Goal: Information Seeking & Learning: Learn about a topic

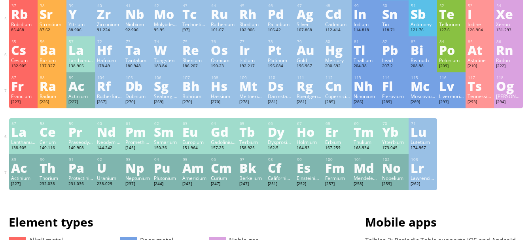
scroll to position [198, 0]
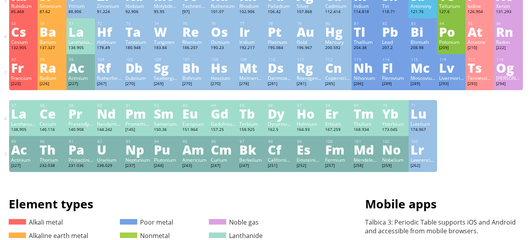
click at [392, 69] on div "Fl" at bounding box center [394, 67] width 25 height 13
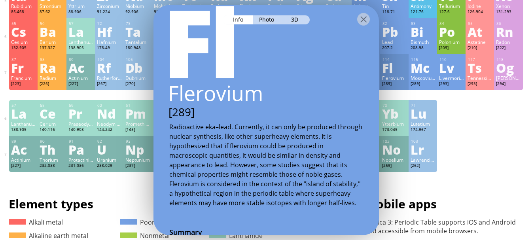
scroll to position [40, 0]
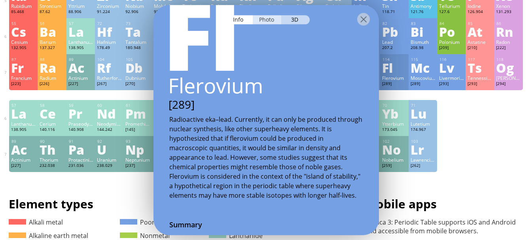
click at [265, 22] on div "Photo" at bounding box center [267, 19] width 28 height 9
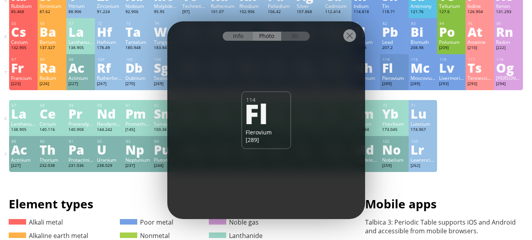
click at [241, 39] on div "Info" at bounding box center [238, 36] width 30 height 9
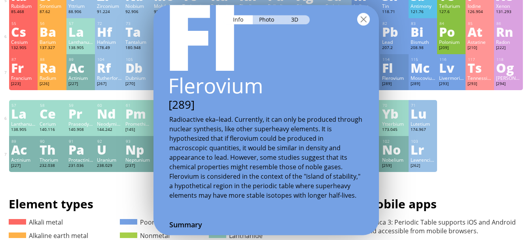
click at [365, 21] on div at bounding box center [363, 19] width 13 height 13
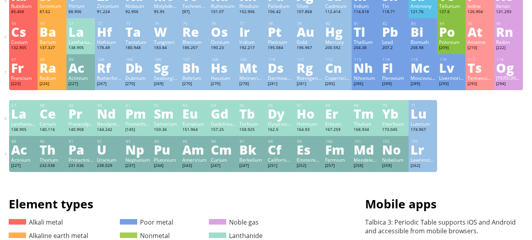
click at [366, 34] on div "Tl" at bounding box center [365, 31] width 25 height 13
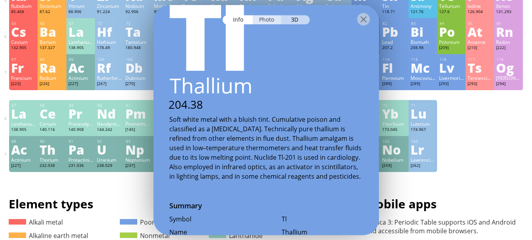
click at [268, 17] on div "Photo" at bounding box center [267, 19] width 28 height 9
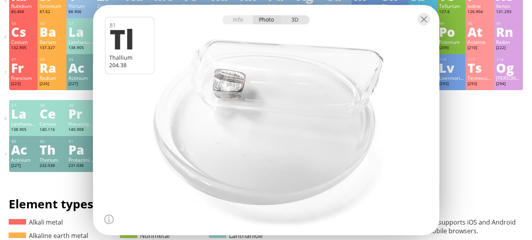
click at [291, 19] on div "3D" at bounding box center [295, 19] width 28 height 9
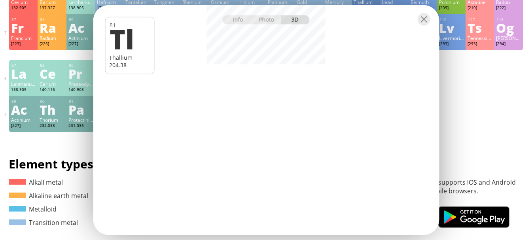
scroll to position [237, 0]
click at [419, 21] on div at bounding box center [423, 19] width 13 height 13
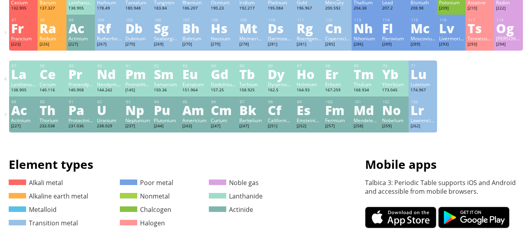
click at [192, 27] on div "Bh" at bounding box center [194, 28] width 25 height 13
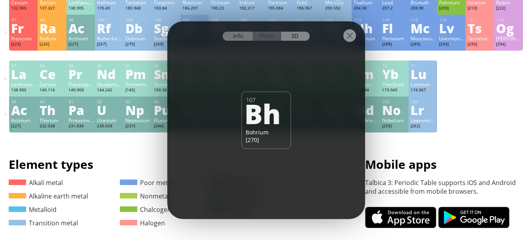
click at [238, 36] on div "Info" at bounding box center [238, 36] width 30 height 9
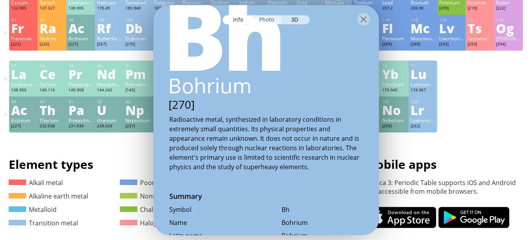
click at [269, 22] on div "Photo" at bounding box center [267, 19] width 28 height 9
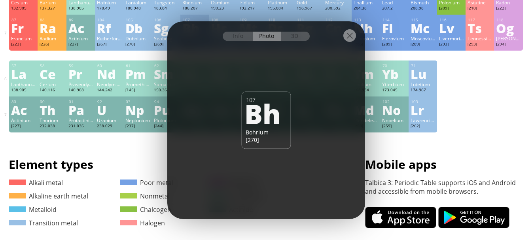
click at [347, 36] on div at bounding box center [349, 35] width 13 height 13
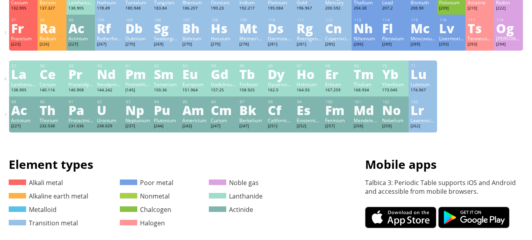
click at [106, 108] on div "U" at bounding box center [109, 110] width 25 height 13
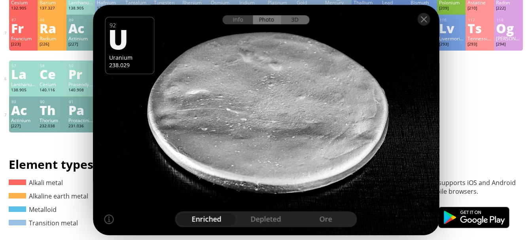
click at [298, 19] on div "3D" at bounding box center [295, 19] width 28 height 9
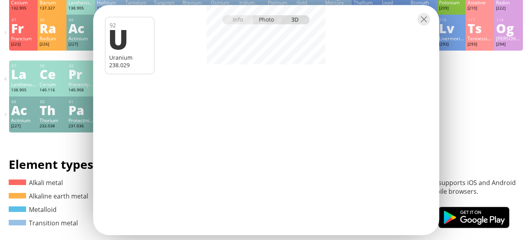
click at [270, 20] on div "Photo" at bounding box center [267, 19] width 28 height 9
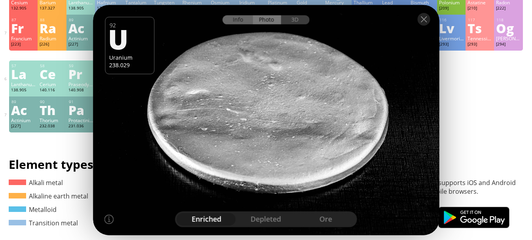
click at [245, 20] on div "Info" at bounding box center [238, 19] width 30 height 9
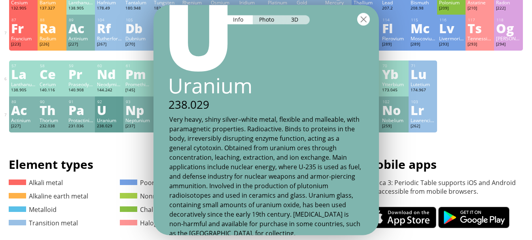
click at [362, 20] on div at bounding box center [363, 19] width 13 height 13
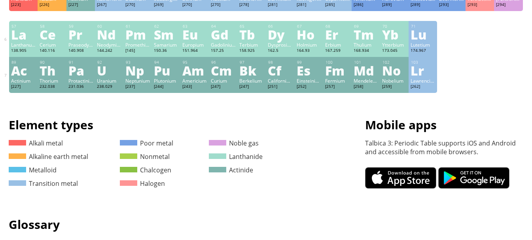
scroll to position [158, 0]
